Goal: Check status: Check status

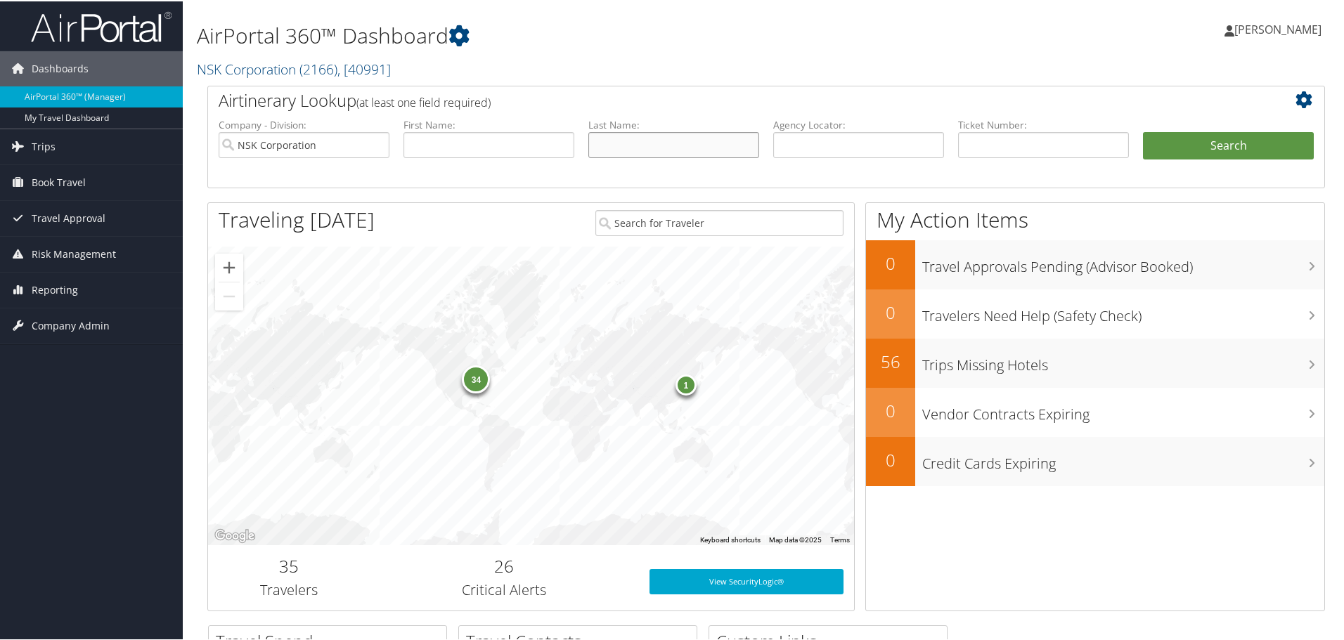
click at [625, 144] on input "text" at bounding box center [673, 144] width 171 height 26
type input "Suzuki"
click at [1234, 148] on button "Search" at bounding box center [1228, 145] width 171 height 28
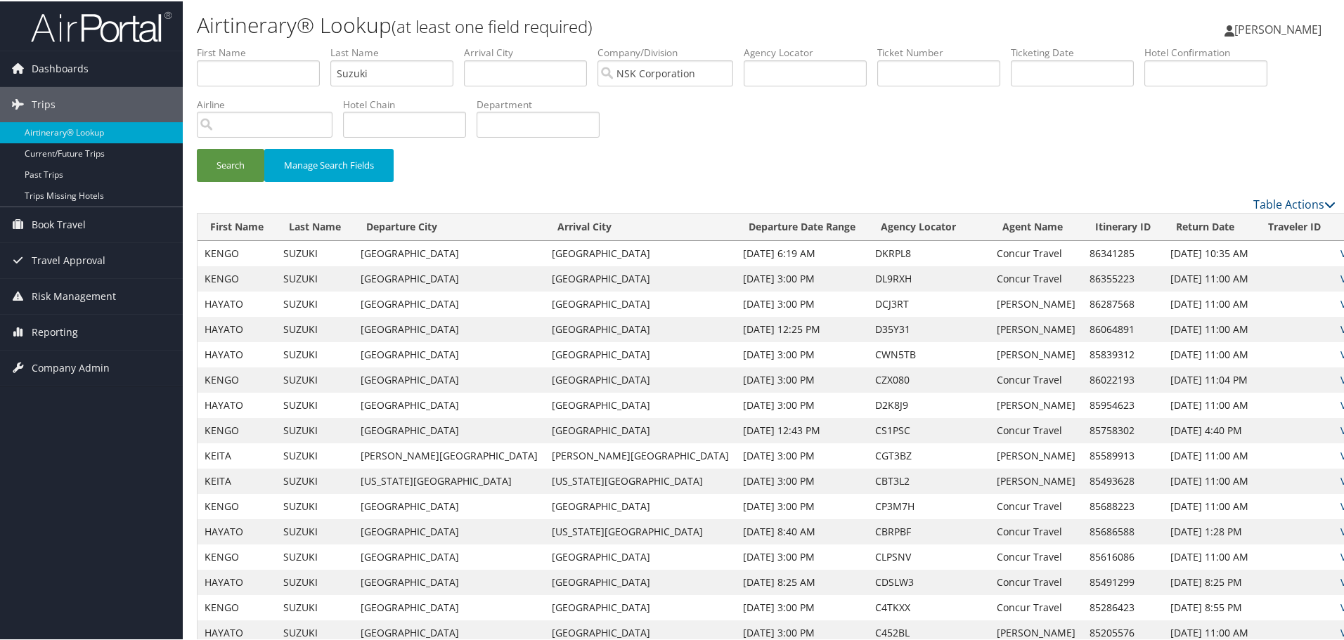
click at [1341, 328] on link "View" at bounding box center [1352, 327] width 22 height 13
drag, startPoint x: 387, startPoint y: 68, endPoint x: 309, endPoint y: 30, distance: 87.4
click at [812, 150] on div "Search Manage Search Fields" at bounding box center [766, 171] width 1160 height 47
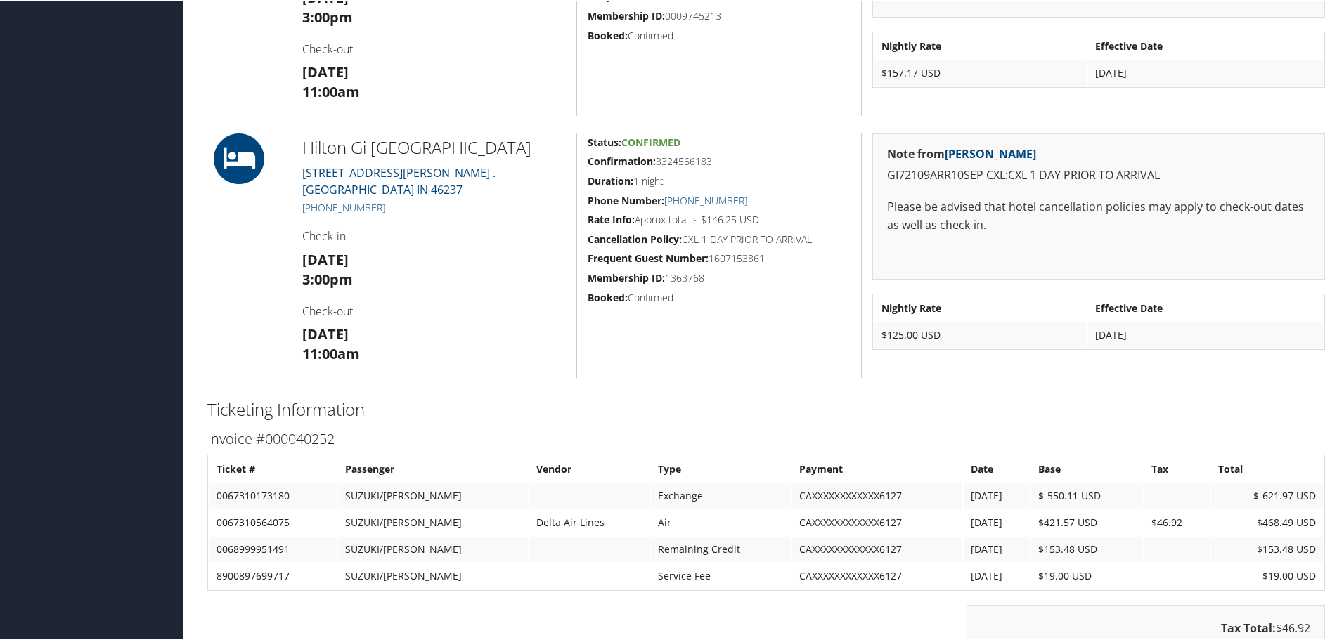
scroll to position [1828, 0]
